Goal: Task Accomplishment & Management: Manage account settings

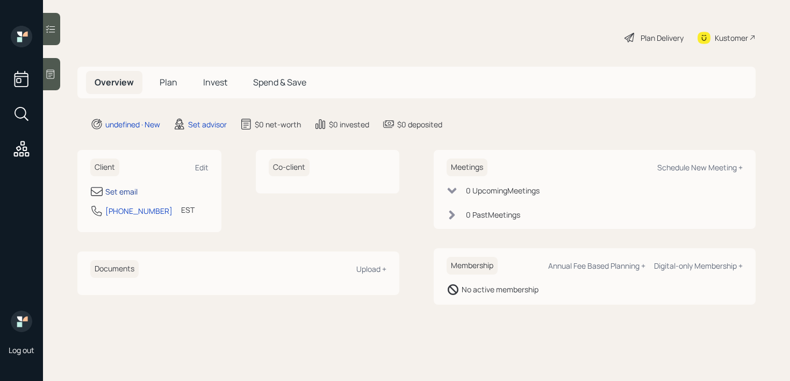
click at [126, 187] on div "Set email" at bounding box center [121, 191] width 32 height 11
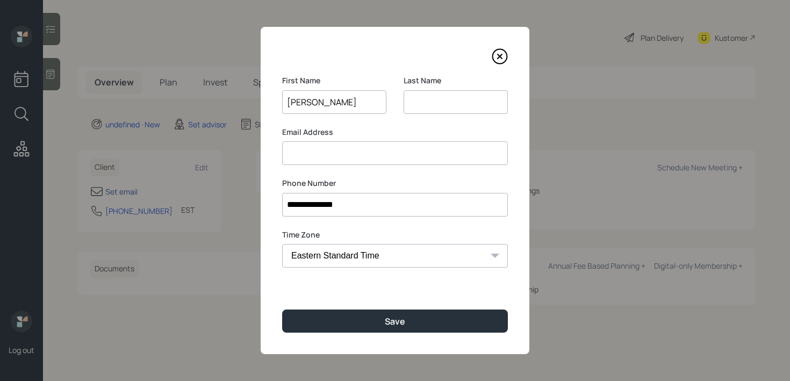
type input "[PERSON_NAME]"
drag, startPoint x: 315, startPoint y: 98, endPoint x: 224, endPoint y: 98, distance: 90.9
click at [225, 98] on div "**********" at bounding box center [395, 190] width 790 height 381
click at [321, 155] on input at bounding box center [395, 153] width 226 height 24
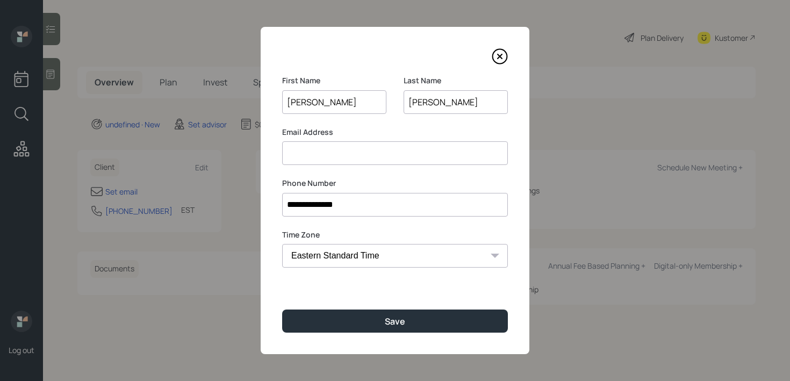
paste input "[PERSON_NAME]"
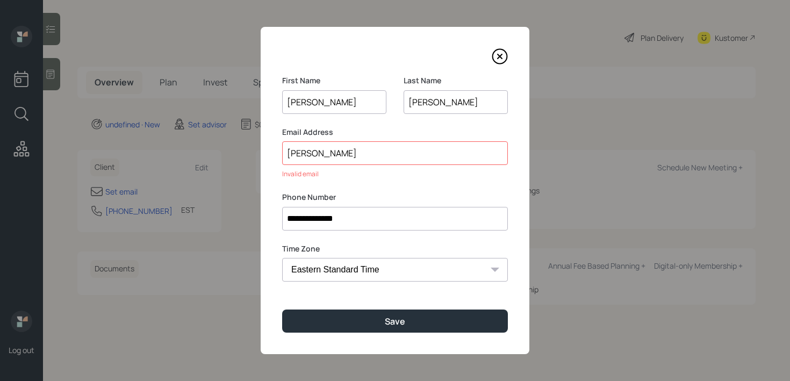
drag, startPoint x: 474, startPoint y: 107, endPoint x: 396, endPoint y: 107, distance: 77.4
click at [396, 107] on div "First Name [PERSON_NAME] Last Name [PERSON_NAME]" at bounding box center [395, 101] width 226 height 52
click at [375, 145] on input "[PERSON_NAME]" at bounding box center [395, 153] width 226 height 24
click at [376, 151] on input "[PERSON_NAME]" at bounding box center [395, 153] width 226 height 24
paste input "[PERSON_NAME]"
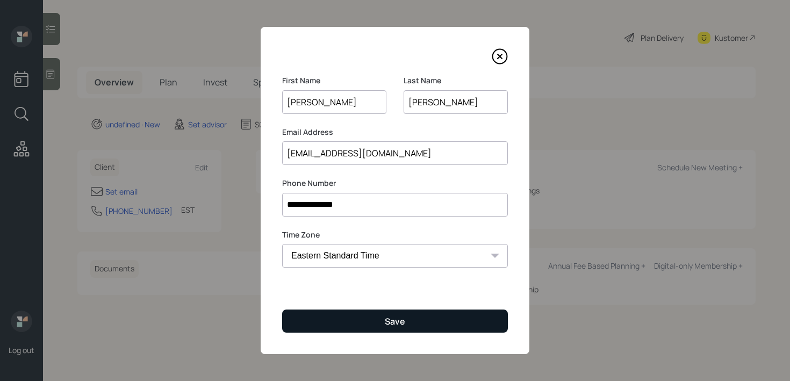
type input "[EMAIL_ADDRESS][DOMAIN_NAME]"
click at [387, 321] on div "Save" at bounding box center [395, 322] width 20 height 12
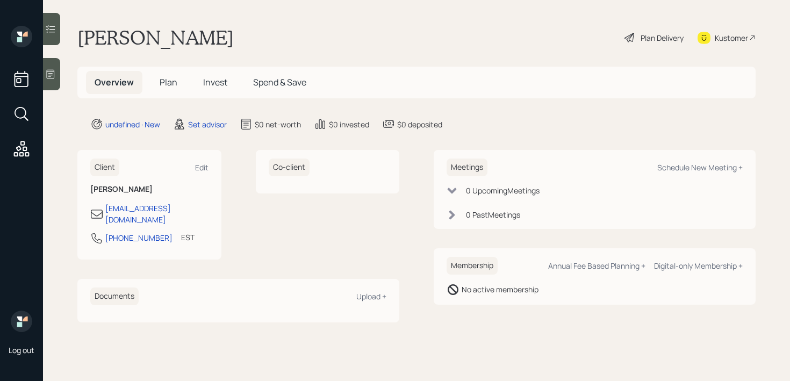
click at [49, 69] on icon at bounding box center [50, 74] width 11 height 11
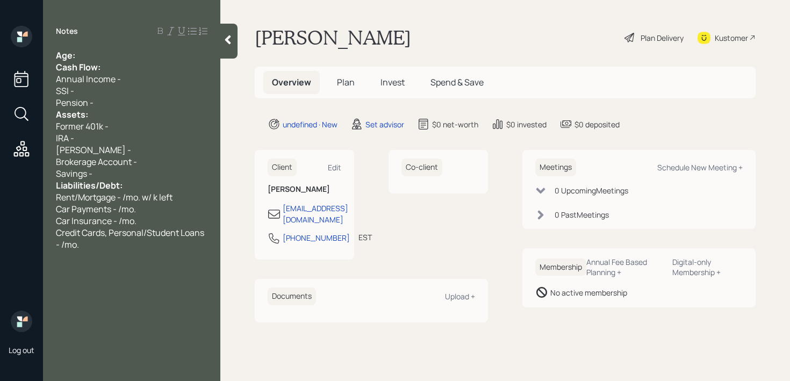
click at [131, 50] on div "Age:" at bounding box center [132, 55] width 152 height 12
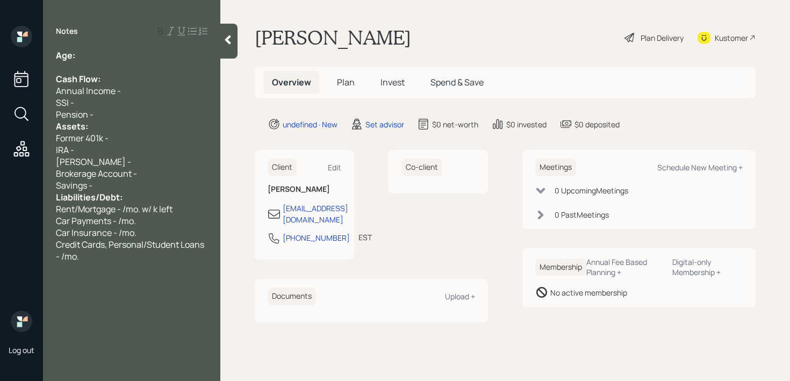
click at [126, 115] on div "Pension -" at bounding box center [132, 115] width 152 height 12
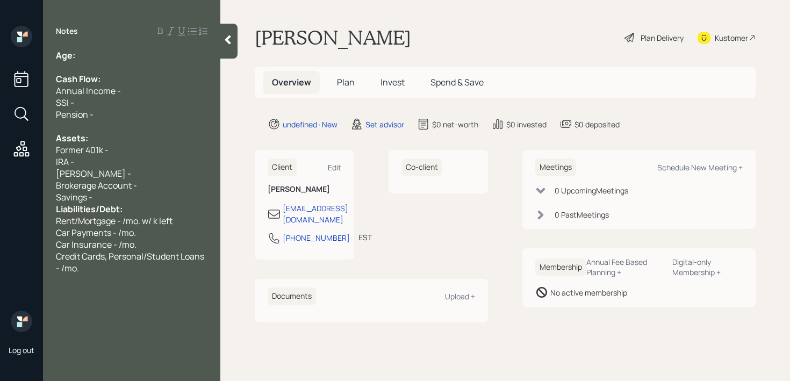
click at [152, 205] on div "Liabilities/Debt:" at bounding box center [132, 209] width 152 height 12
click at [157, 196] on div "Savings -" at bounding box center [132, 197] width 152 height 12
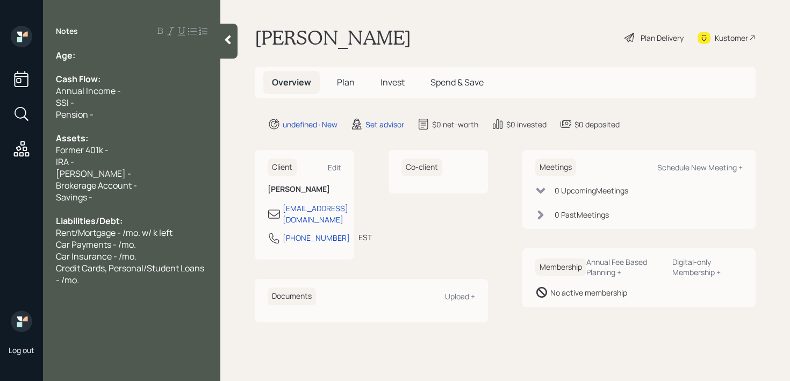
click at [116, 52] on div "Age:" at bounding box center [132, 55] width 152 height 12
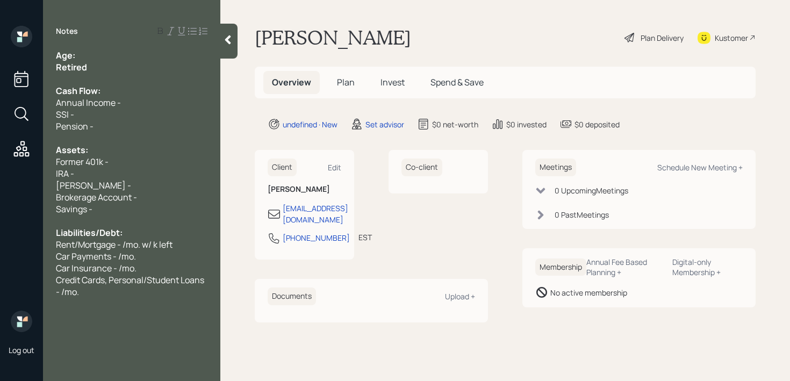
drag, startPoint x: 106, startPoint y: 73, endPoint x: 0, endPoint y: 73, distance: 105.9
click at [0, 73] on div "Log out Notes Age: Retired Cash Flow: Annual Income - SSI - Pension - Assets: F…" at bounding box center [395, 190] width 790 height 381
click at [99, 65] on div "Retired" at bounding box center [132, 67] width 152 height 12
drag, startPoint x: 99, startPoint y: 65, endPoint x: 1, endPoint y: 65, distance: 98.4
click at [1, 65] on div "Log out Notes Age: Retired Cash Flow: Annual Income - SSI - Pension - Assets: F…" at bounding box center [395, 190] width 790 height 381
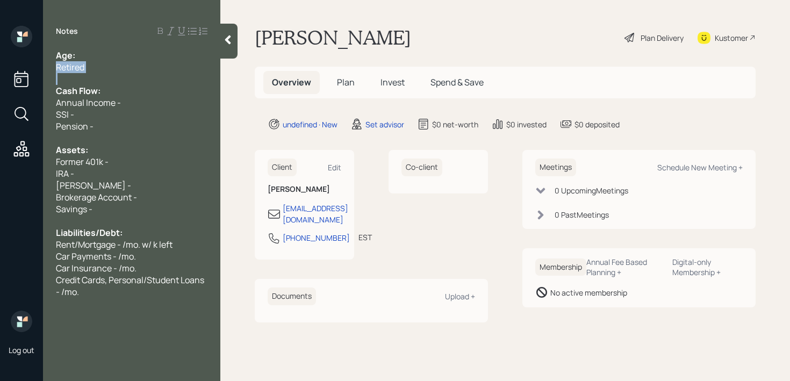
click at [106, 62] on div "Retired" at bounding box center [132, 67] width 152 height 12
click at [111, 54] on div "Age:" at bounding box center [132, 55] width 152 height 12
drag, startPoint x: 91, startPoint y: 58, endPoint x: 77, endPoint y: 59, distance: 14.0
click at [77, 59] on div "Age: [DEMOGRAPHIC_DATA]" at bounding box center [132, 55] width 152 height 12
click at [95, 67] on div "Retired" at bounding box center [132, 67] width 152 height 12
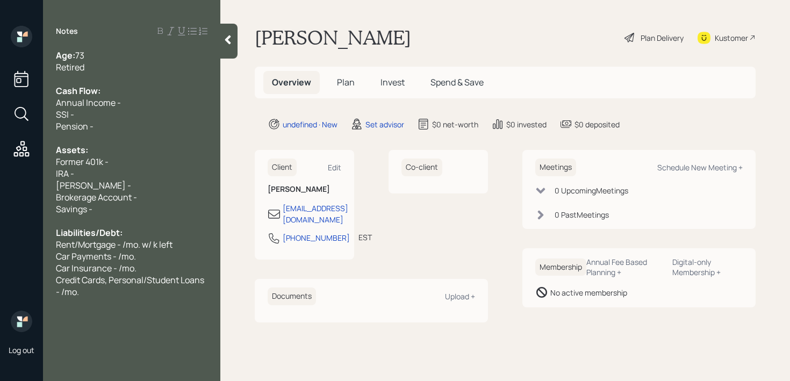
click at [105, 54] on div "Age: [DEMOGRAPHIC_DATA]" at bounding box center [132, 55] width 152 height 12
click at [181, 144] on div "Assets:" at bounding box center [132, 150] width 152 height 12
click at [182, 125] on div "Pension -" at bounding box center [132, 126] width 152 height 12
click at [145, 65] on div "Retired" at bounding box center [132, 67] width 152 height 12
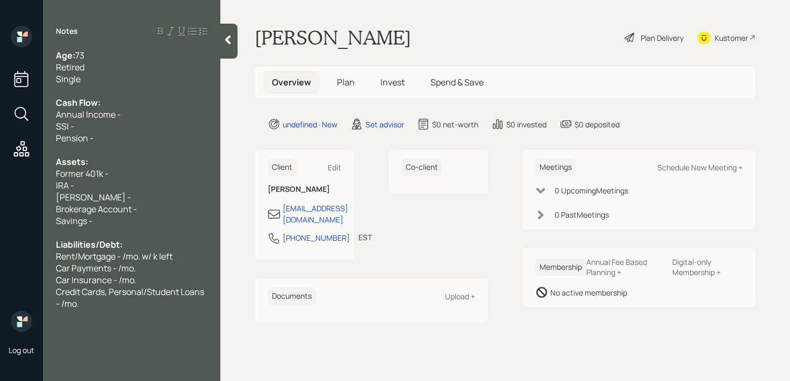
drag, startPoint x: 151, startPoint y: 217, endPoint x: 0, endPoint y: 224, distance: 150.7
click at [0, 224] on div "Log out Notes Age: [DEMOGRAPHIC_DATA] Retired Single Cash Flow: Annual Income -…" at bounding box center [395, 190] width 790 height 381
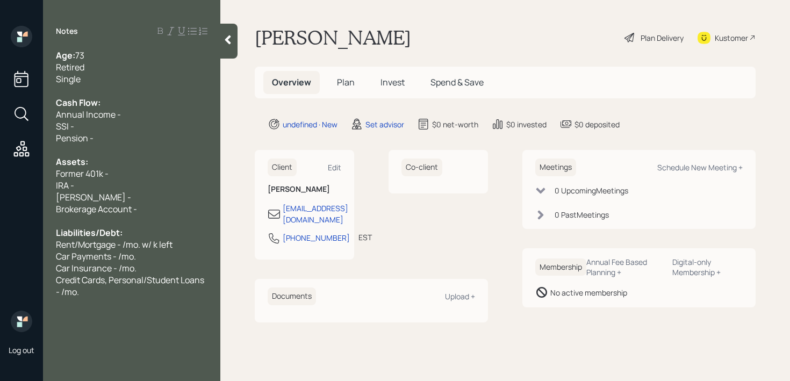
click at [113, 214] on span "Brokerage Account -" at bounding box center [96, 209] width 81 height 12
drag, startPoint x: 187, startPoint y: 211, endPoint x: 59, endPoint y: 211, distance: 128.5
click at [60, 211] on div "Brokerage Account -" at bounding box center [132, 209] width 152 height 12
click at [94, 208] on span "Brokerage Account -" at bounding box center [96, 209] width 81 height 12
drag, startPoint x: 104, startPoint y: 201, endPoint x: 10, endPoint y: 201, distance: 94.1
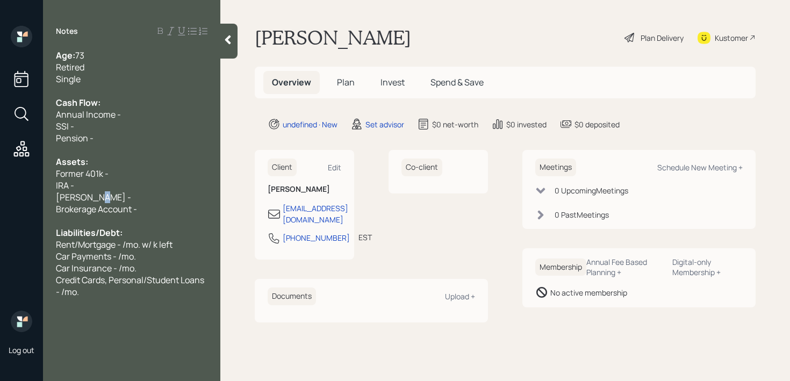
click at [41, 201] on div "Log out Notes Age: [DEMOGRAPHIC_DATA] Retired Single Cash Flow: Annual Income -…" at bounding box center [395, 190] width 790 height 381
